Goal: Check status: Check status

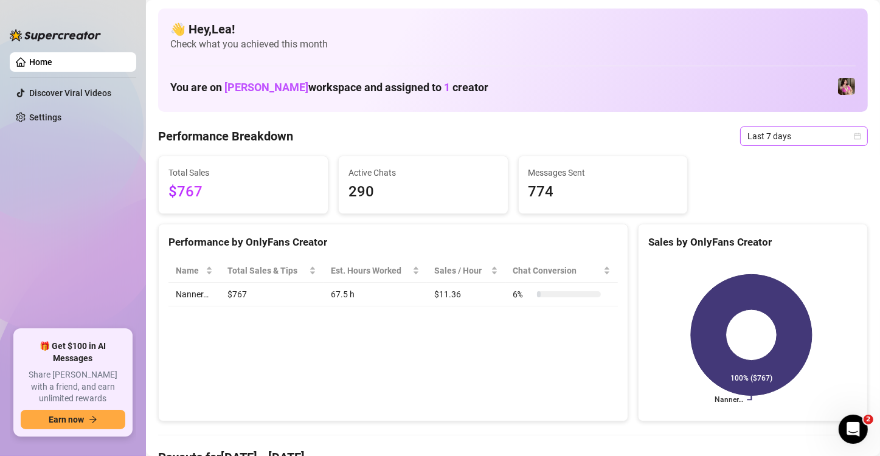
click at [854, 135] on icon "calendar" at bounding box center [857, 136] width 7 height 7
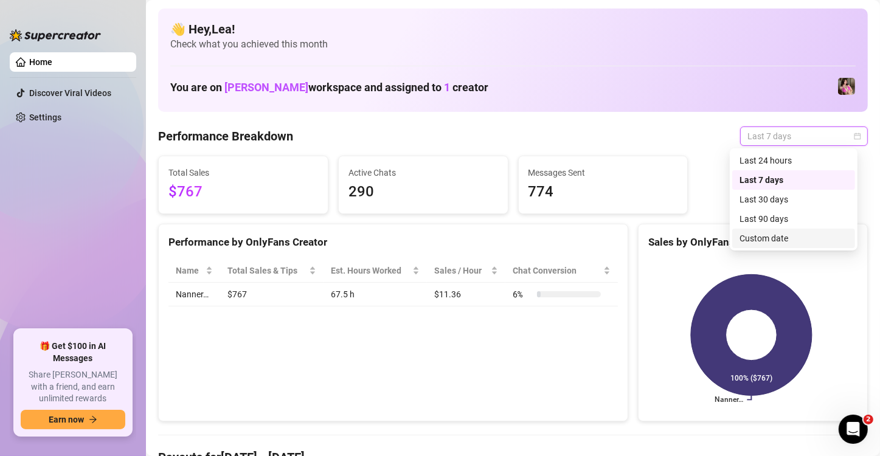
click at [795, 235] on div "Custom date" at bounding box center [793, 238] width 108 height 13
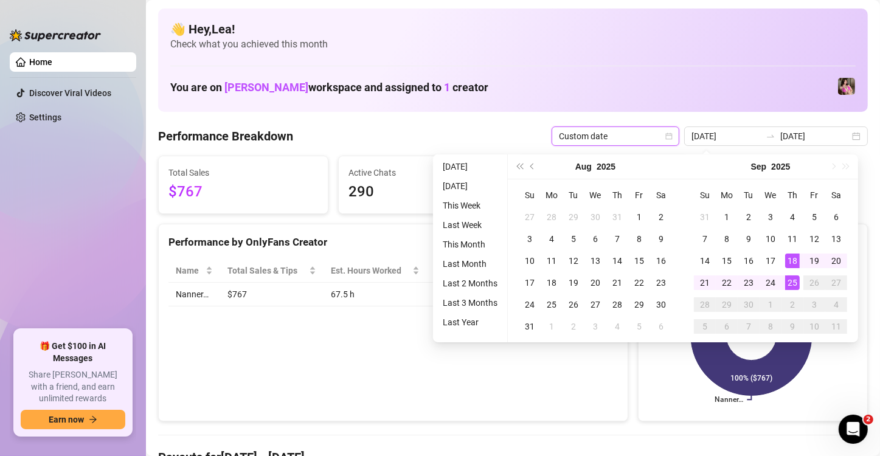
type input "[DATE]"
click at [792, 288] on div "25" at bounding box center [792, 282] width 15 height 15
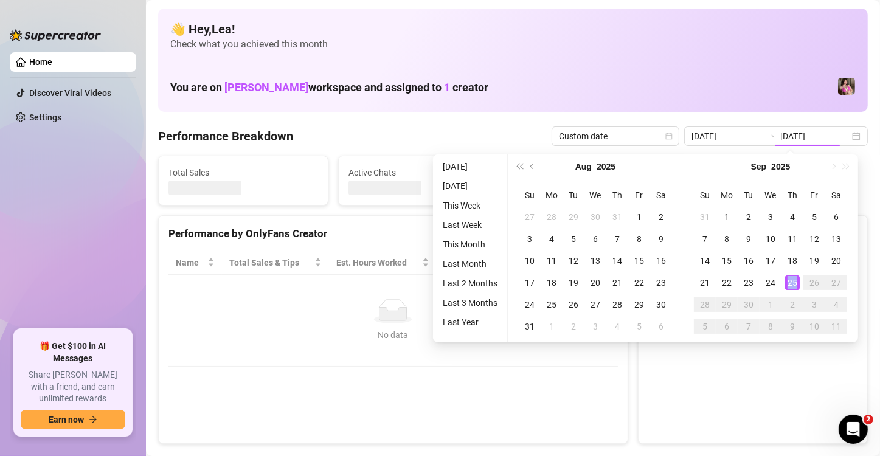
type input "[DATE]"
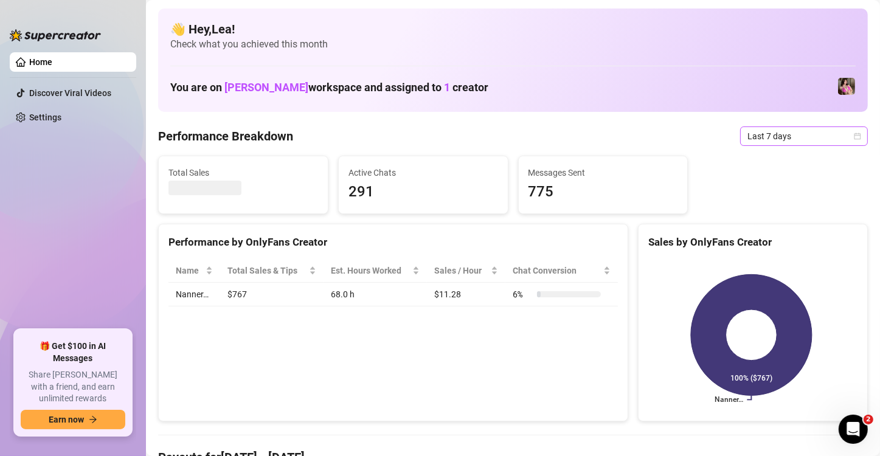
click at [843, 141] on span "Last 7 days" at bounding box center [803, 136] width 113 height 18
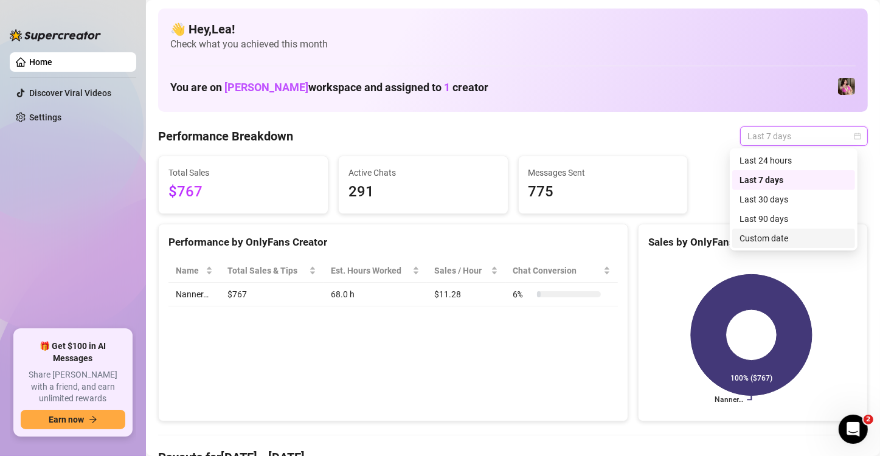
click at [788, 247] on div "Custom date" at bounding box center [793, 238] width 123 height 19
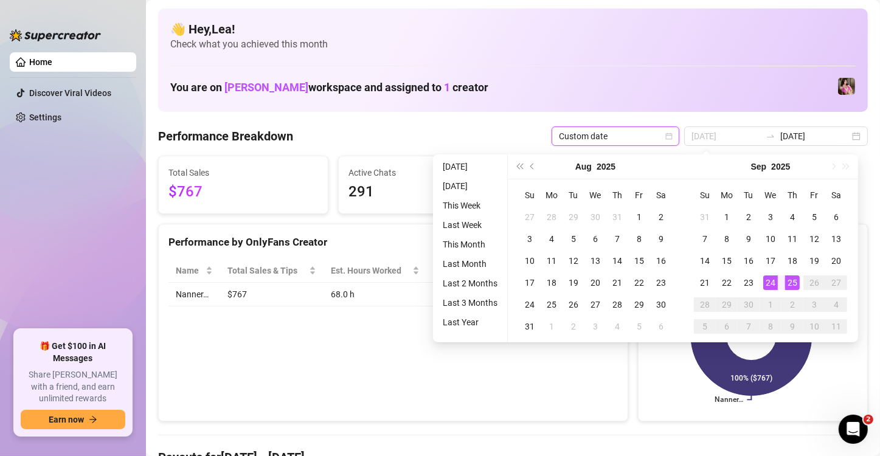
type input "[DATE]"
click at [795, 280] on div "25" at bounding box center [792, 282] width 15 height 15
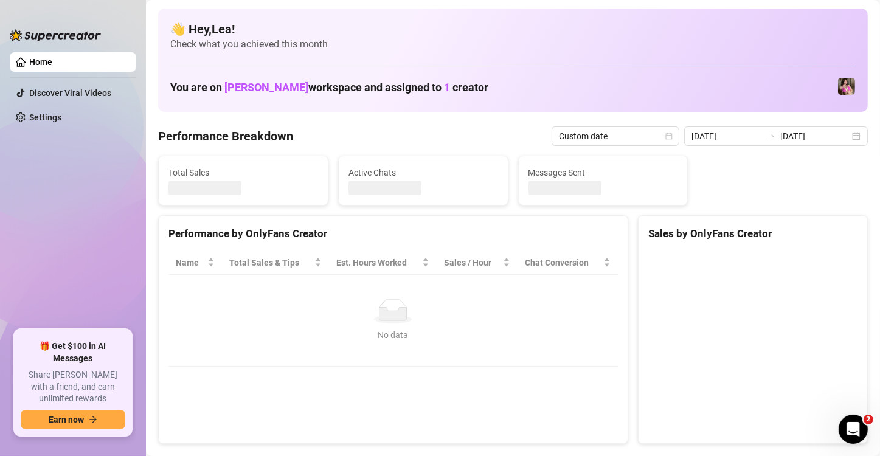
type input "[DATE]"
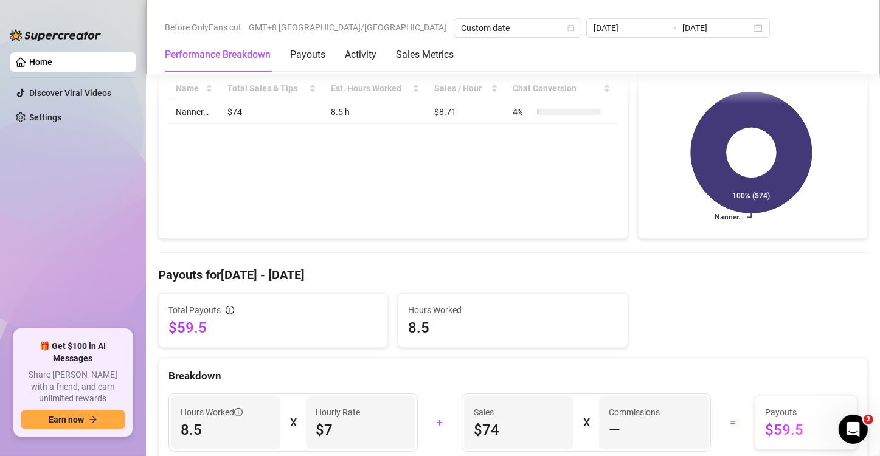
scroll to position [263, 0]
